Goal: Task Accomplishment & Management: Manage account settings

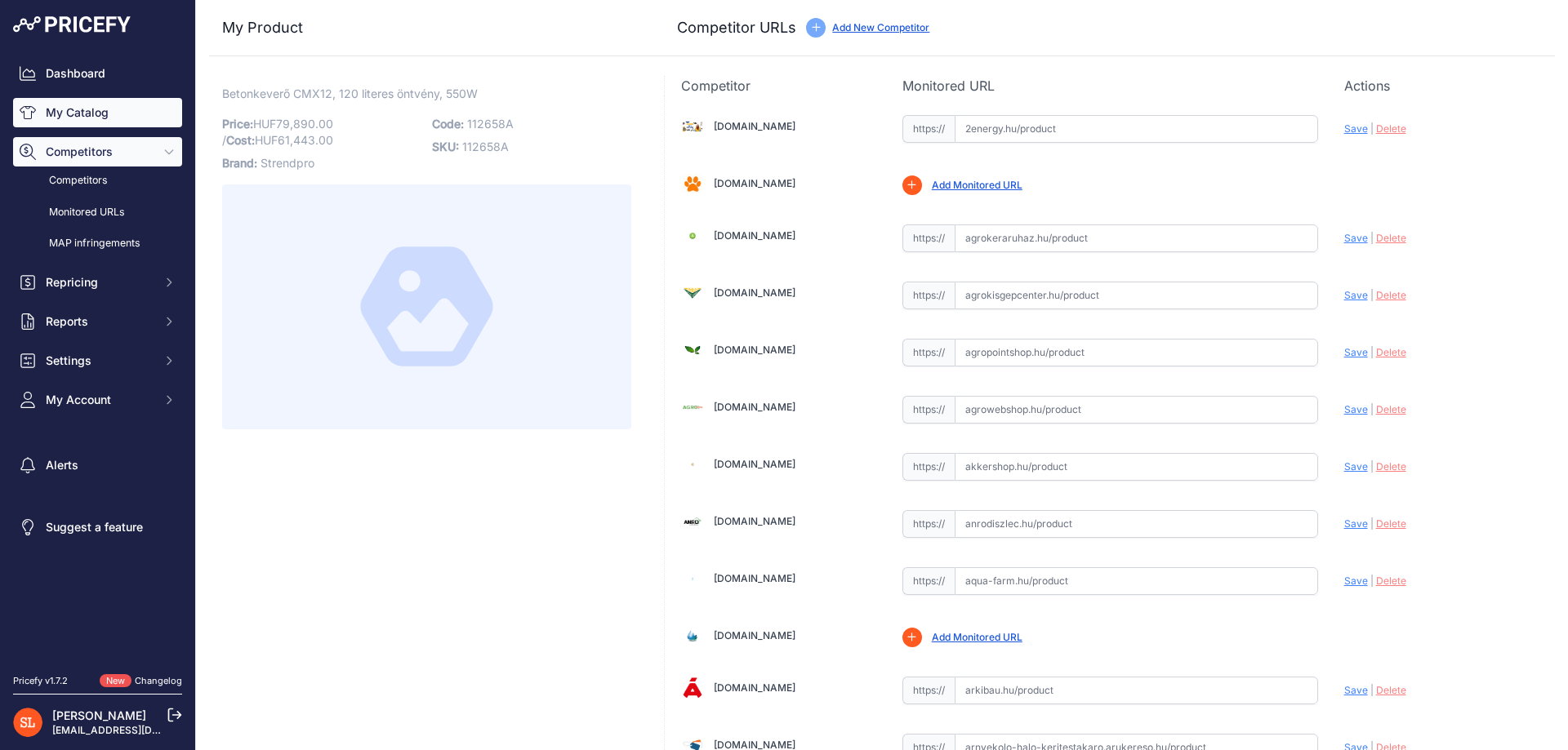
click at [58, 101] on link "My Catalog" at bounding box center [98, 112] width 169 height 30
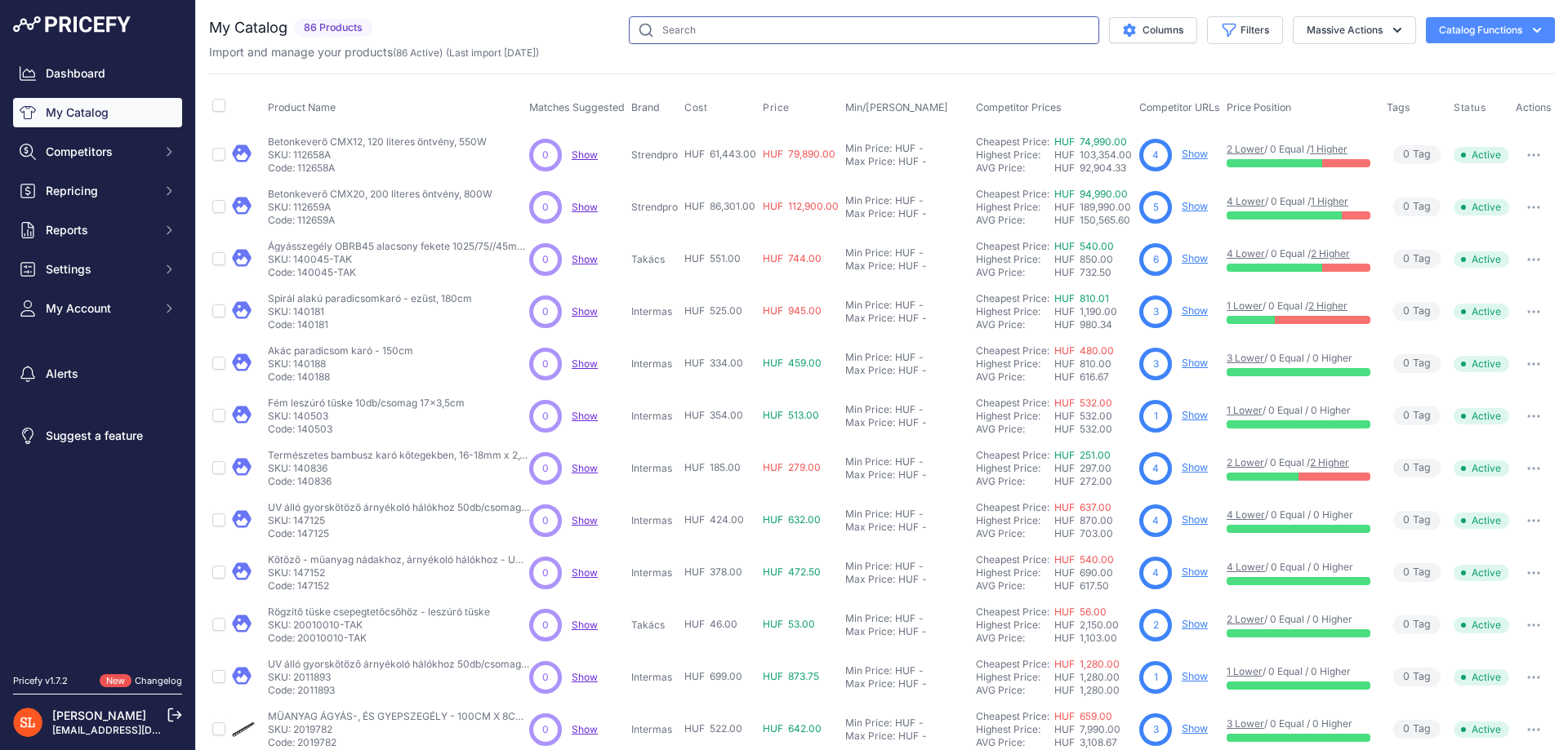
click at [872, 29] on input "text" at bounding box center [864, 30] width 471 height 28
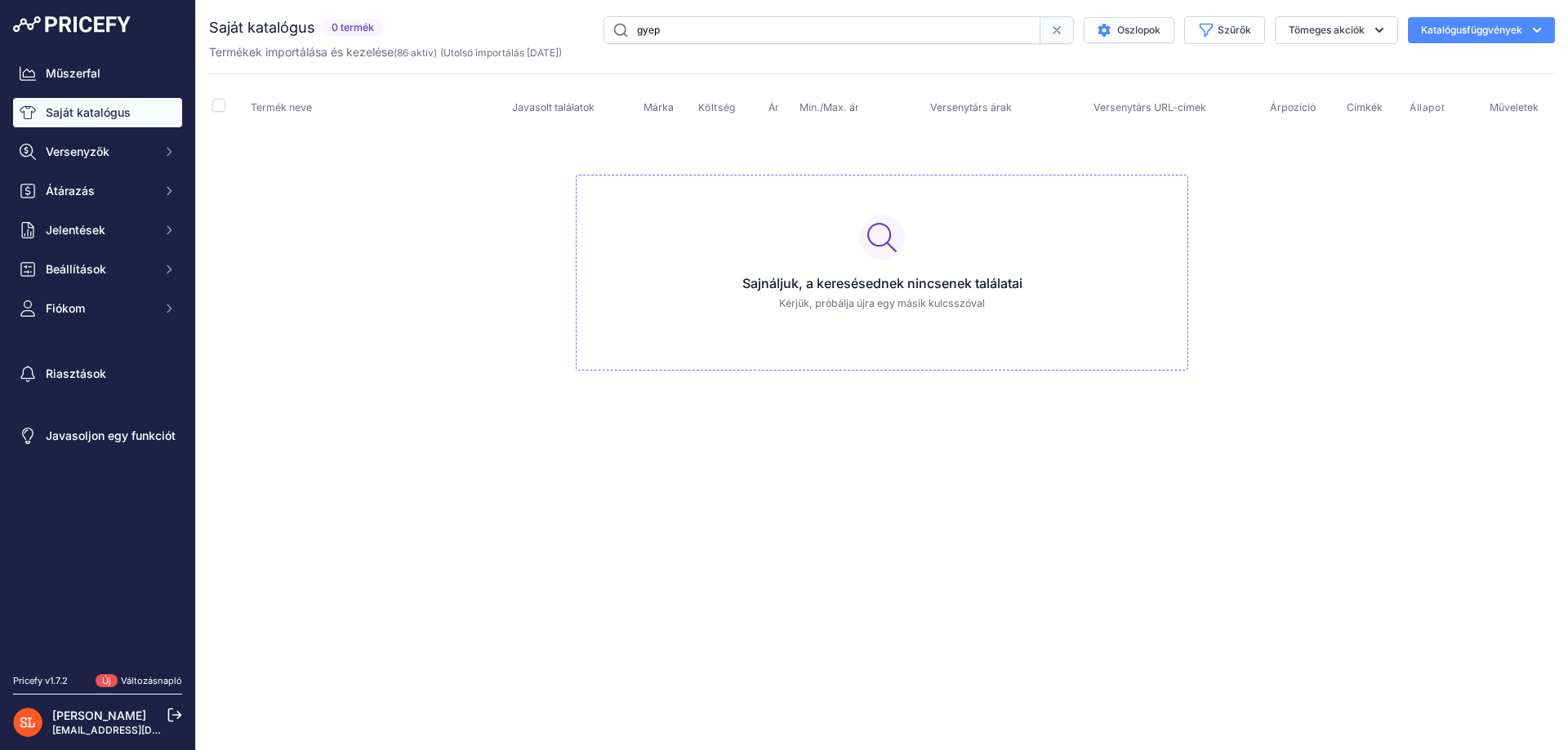
type input "gyep"
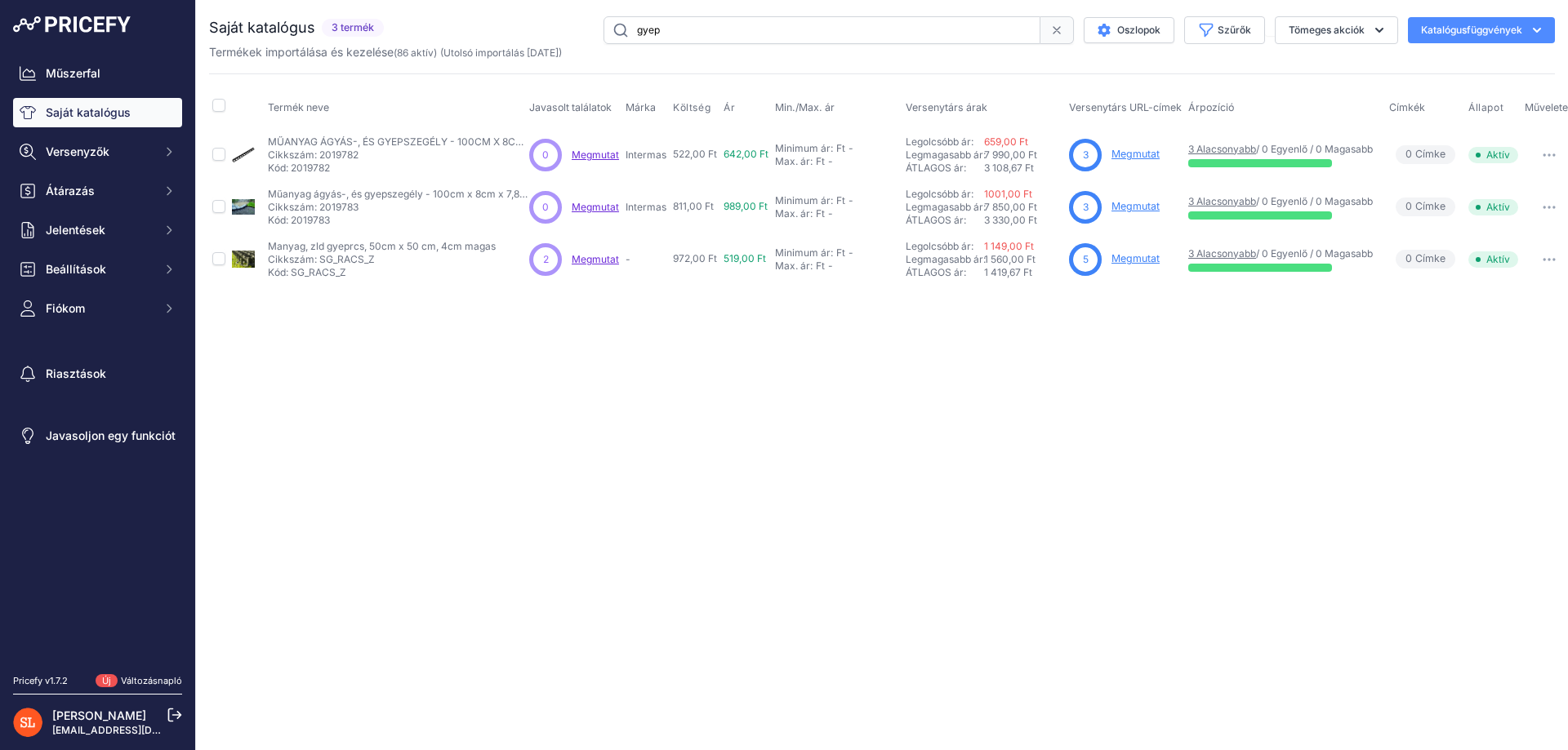
click at [592, 262] on font "Megmutat" at bounding box center [594, 259] width 47 height 12
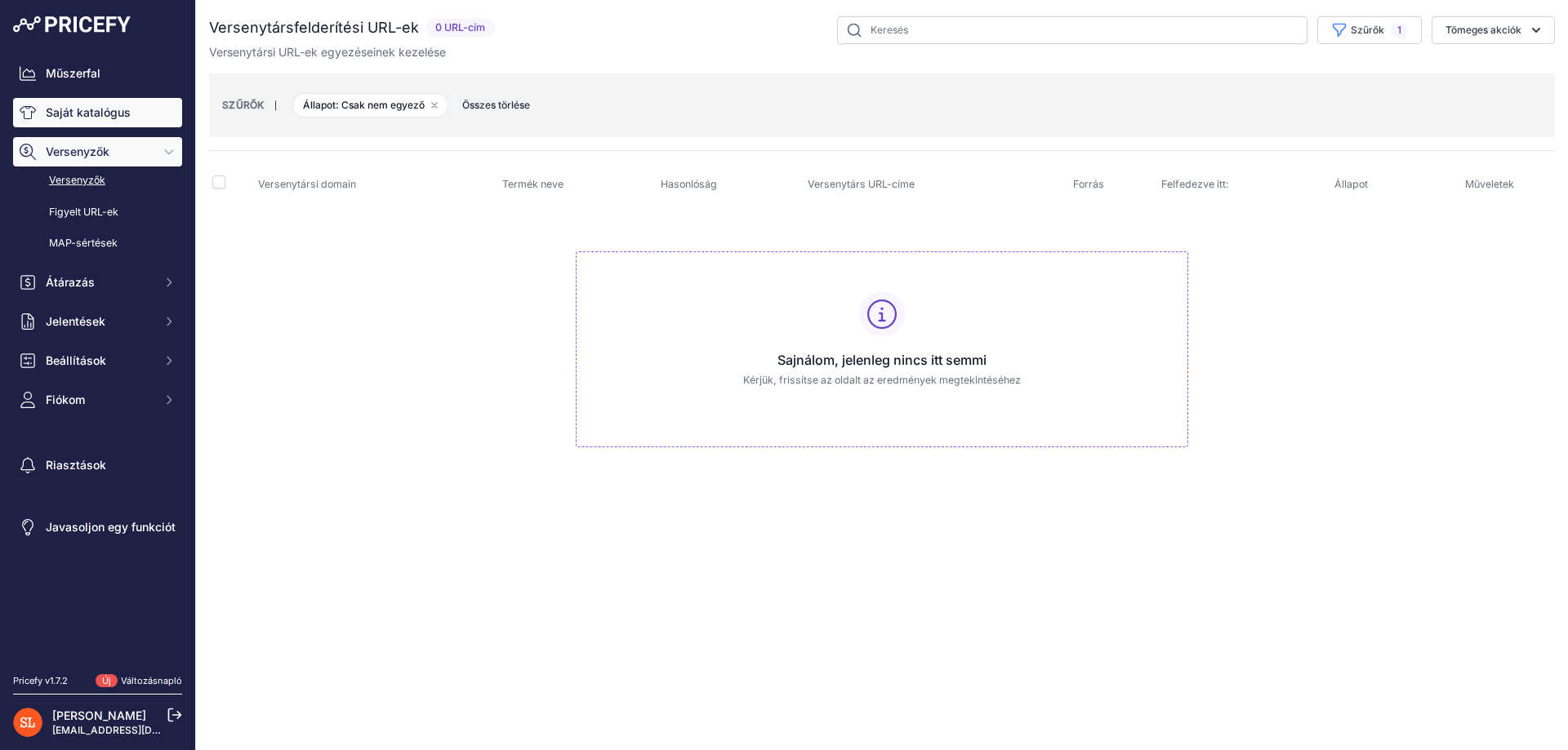
click at [96, 116] on font "Saját katalógus" at bounding box center [88, 112] width 85 height 13
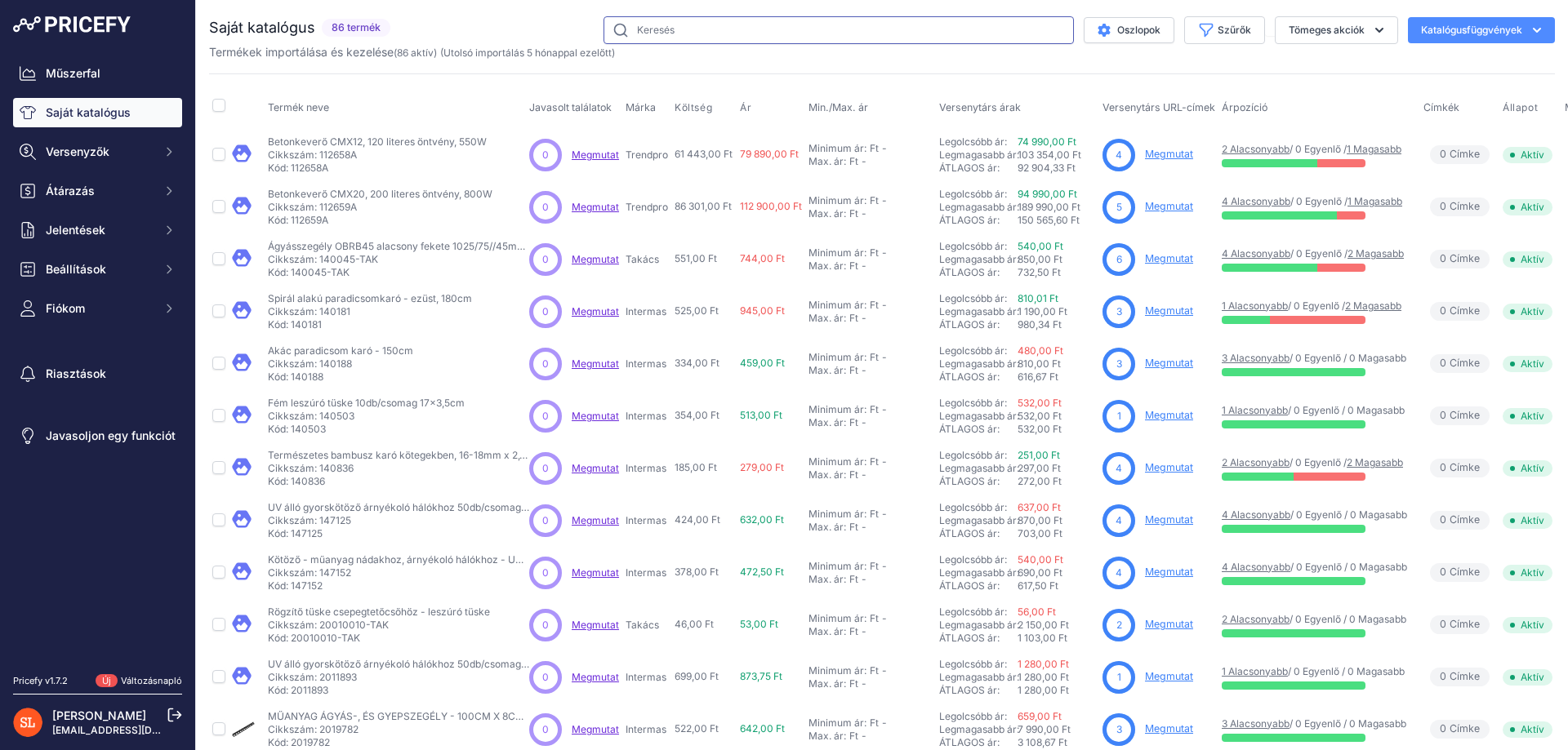
click at [720, 34] on input "text" at bounding box center [839, 30] width 471 height 28
click at [730, 33] on input "gyep" at bounding box center [839, 30] width 471 height 28
type input "gyep"
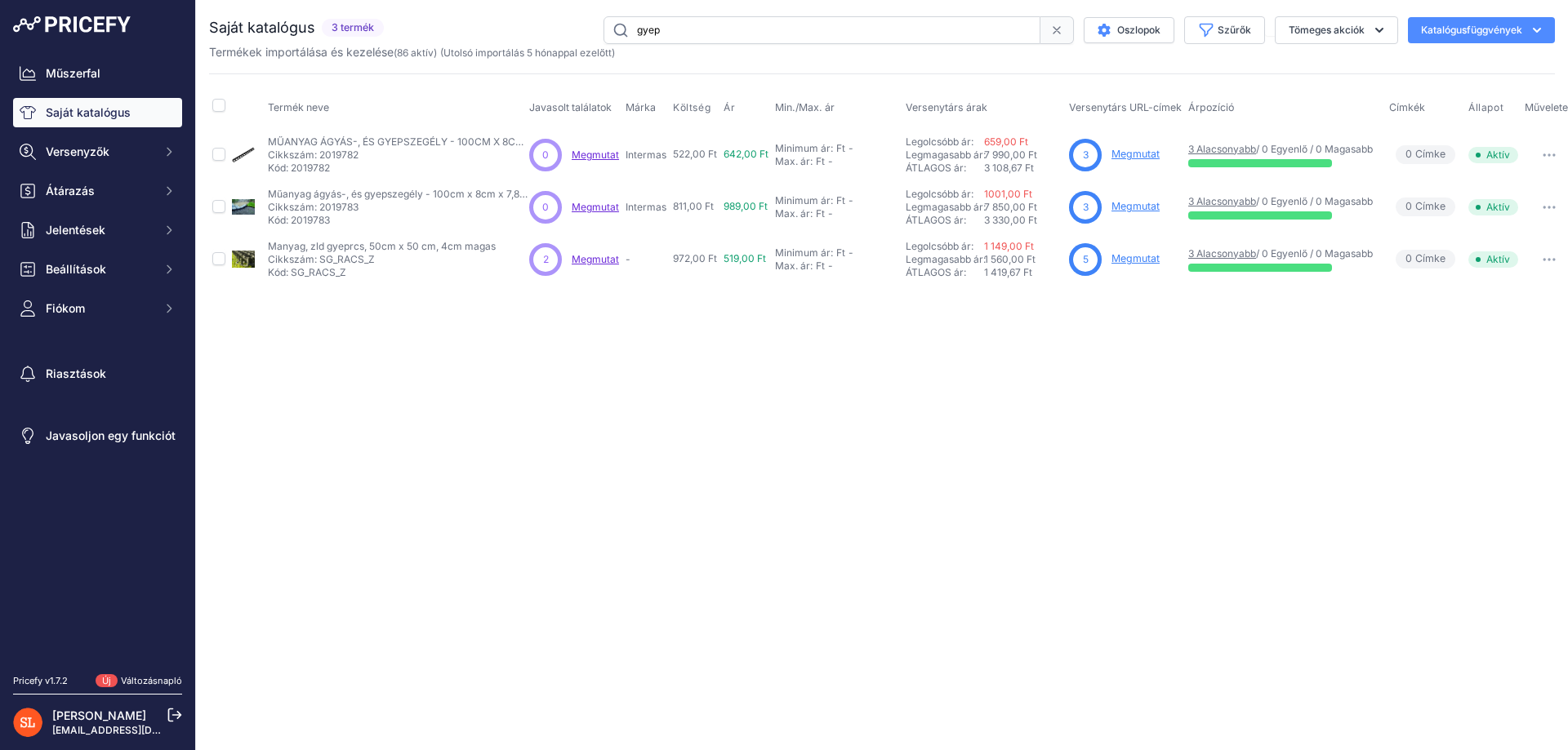
click at [593, 261] on font "Megmutat" at bounding box center [594, 259] width 47 height 12
click at [218, 265] on td at bounding box center [219, 260] width 19 height 53
click at [218, 255] on input "checkbox" at bounding box center [219, 259] width 13 height 13
checkbox input "true"
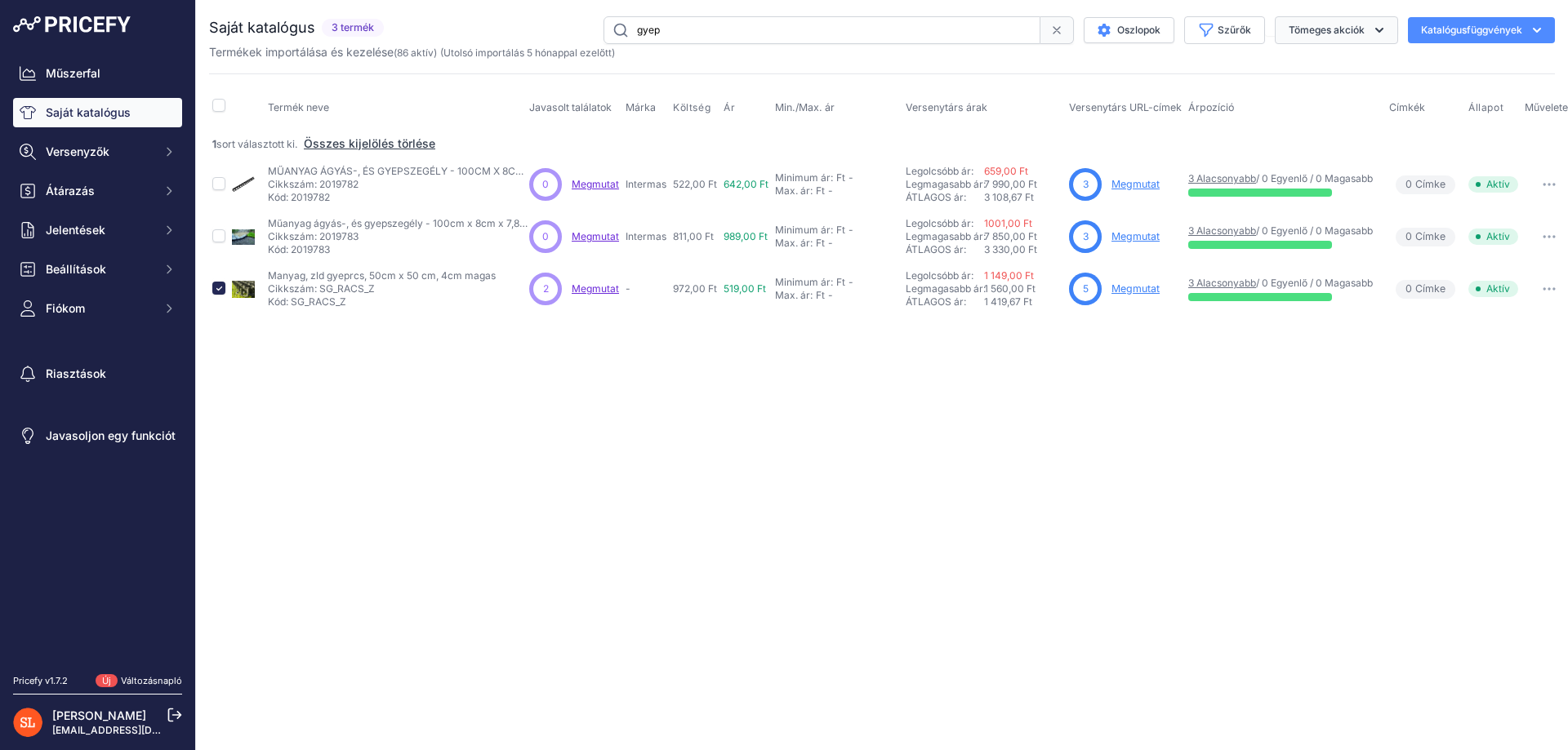
click at [1386, 32] on icon "button" at bounding box center [1379, 30] width 16 height 16
click at [1556, 287] on icon "button" at bounding box center [1549, 288] width 13 height 3
click at [1257, 389] on div "Közeli Nincs internetkapcsolatod." at bounding box center [881, 375] width 1372 height 750
click at [1534, 28] on icon "button" at bounding box center [1536, 30] width 16 height 16
click at [1289, 55] on div "Termékek importálása és kezelése ( 86 aktív ) (Utolsó importálás [DATE])" at bounding box center [882, 52] width 1346 height 16
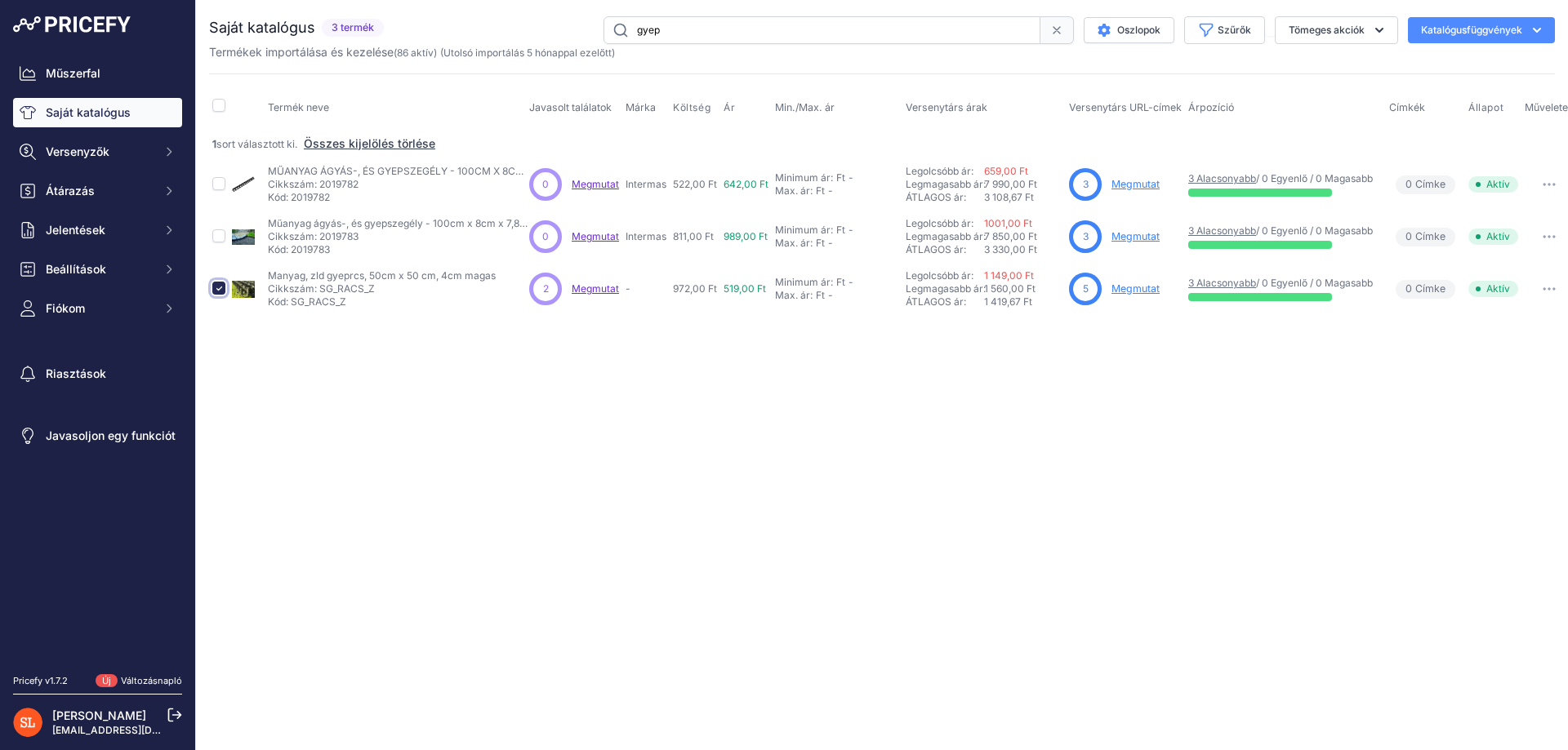
click at [220, 287] on input "checkbox" at bounding box center [219, 288] width 13 height 13
checkbox input "false"
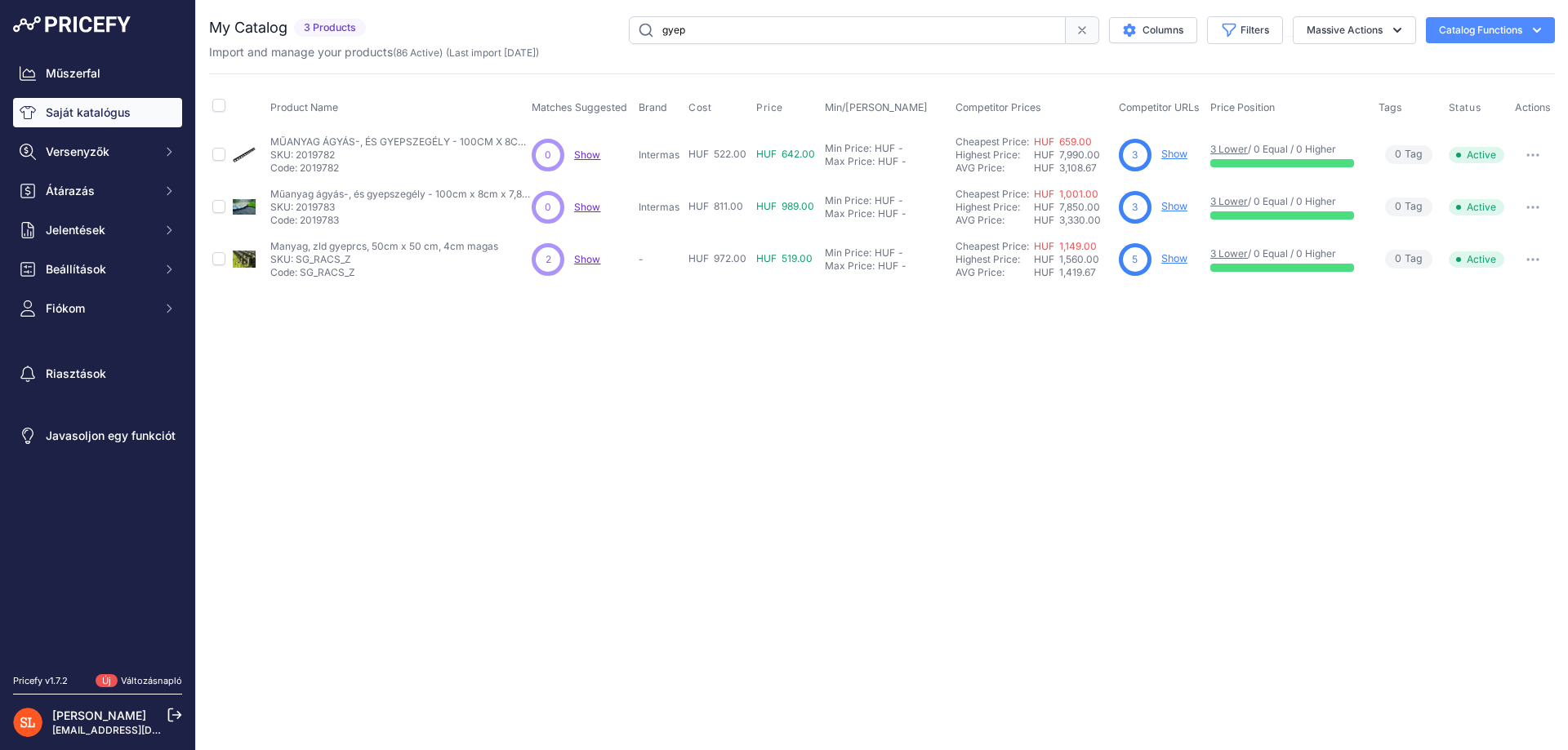
drag, startPoint x: 694, startPoint y: 22, endPoint x: 612, endPoint y: 24, distance: 82.0
click at [629, 25] on input "gyep" at bounding box center [847, 30] width 437 height 28
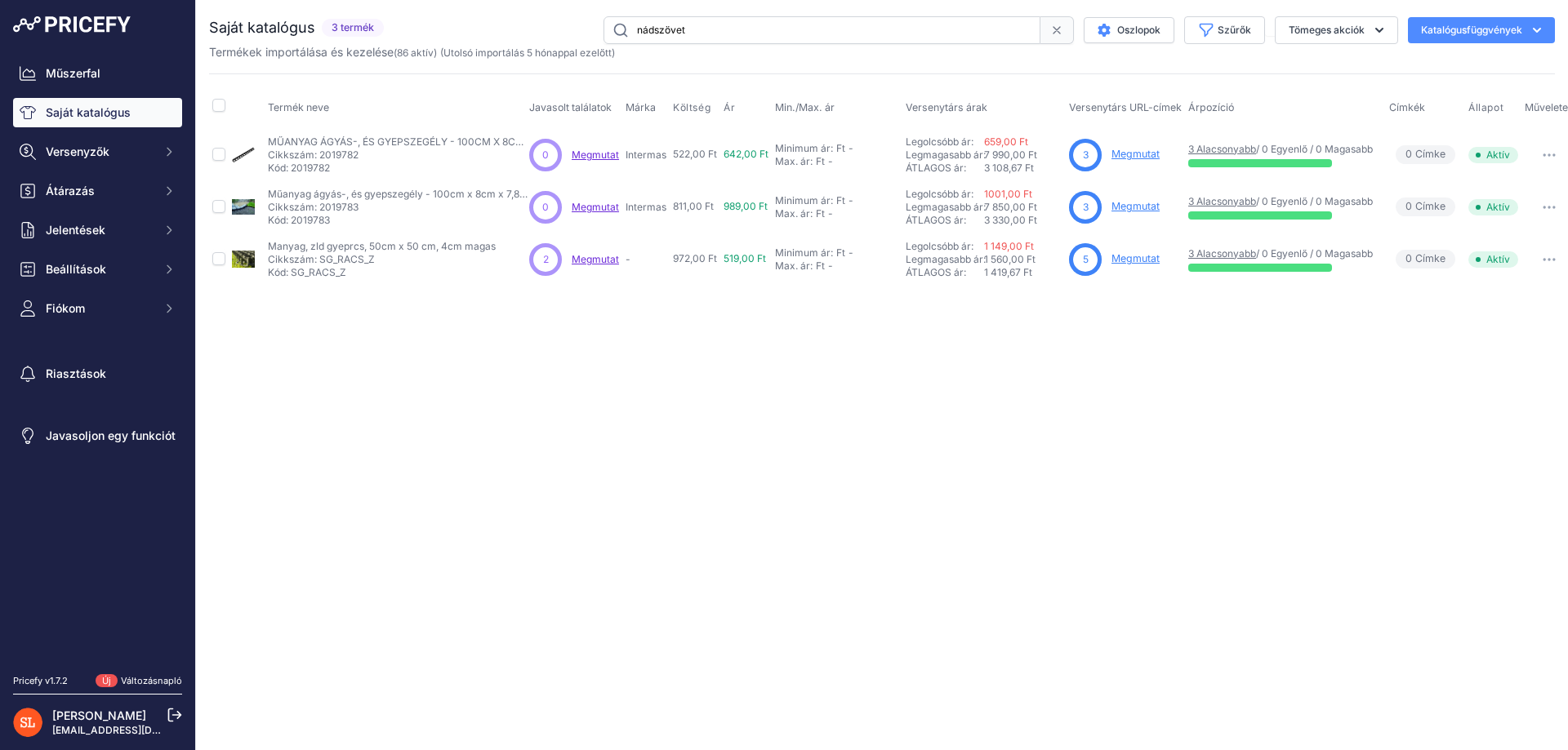
type input "nádszövet"
